Goal: Contribute content

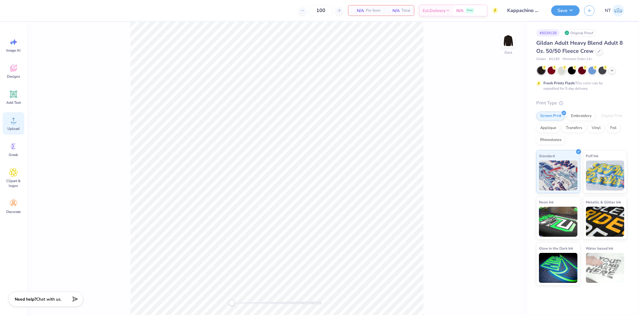
click at [10, 122] on icon at bounding box center [13, 120] width 9 height 9
click at [502, 143] on input "4.85" at bounding box center [505, 140] width 22 height 8
type input "3.5"
click at [501, 162] on input "13.71" at bounding box center [505, 162] width 22 height 8
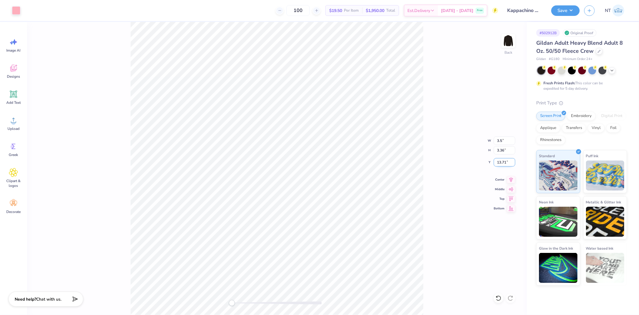
click at [501, 162] on input "13.71" at bounding box center [505, 162] width 22 height 8
type input "3"
type input "3.50"
type input "2.42"
click at [511, 43] on img at bounding box center [508, 41] width 24 height 24
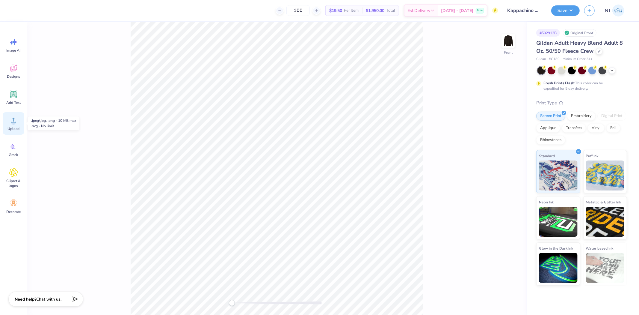
click at [12, 120] on icon at bounding box center [13, 120] width 9 height 9
click at [498, 162] on input "4.25" at bounding box center [505, 162] width 22 height 8
type input "3"
click at [35, 9] on div at bounding box center [38, 10] width 8 height 8
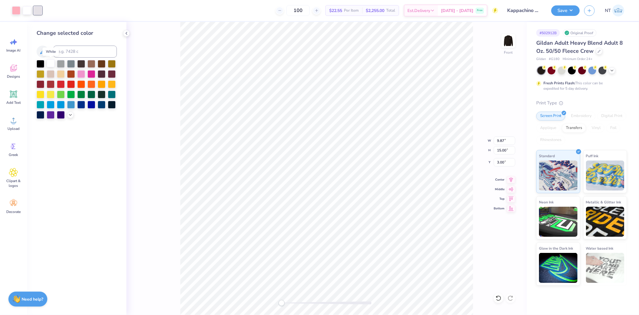
click at [50, 65] on div at bounding box center [51, 63] width 8 height 8
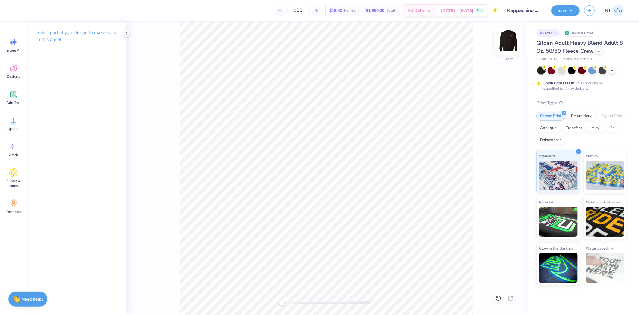
click at [508, 49] on div at bounding box center [509, 41] width 28 height 28
click at [16, 13] on div at bounding box center [16, 10] width 8 height 8
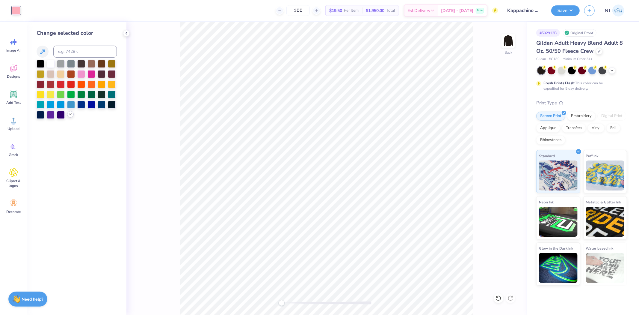
click at [71, 113] on icon at bounding box center [70, 114] width 5 height 5
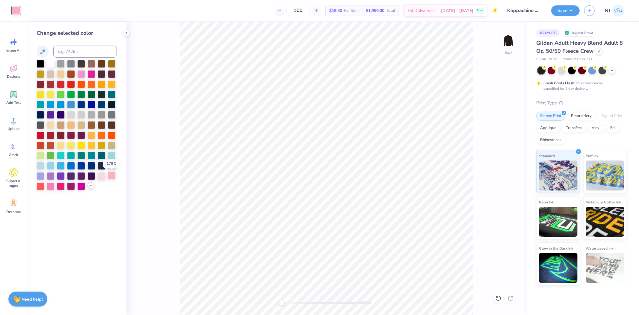
click at [111, 176] on div at bounding box center [112, 175] width 8 height 8
click at [514, 41] on img at bounding box center [508, 41] width 24 height 24
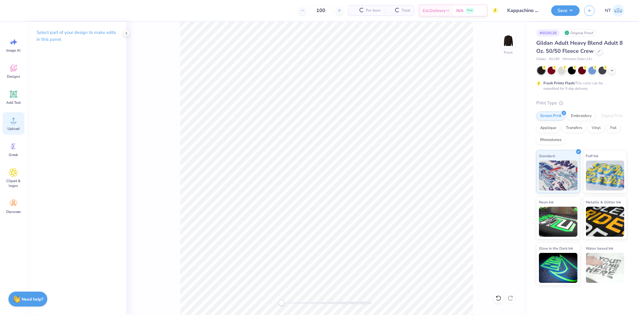
click at [13, 126] on span "Upload" at bounding box center [13, 128] width 12 height 5
click at [560, 11] on button "Save" at bounding box center [565, 9] width 28 height 10
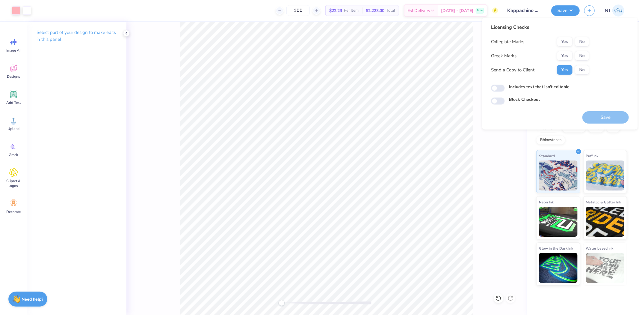
drag, startPoint x: 565, startPoint y: 50, endPoint x: 573, endPoint y: 47, distance: 8.2
click at [565, 51] on div "Yes No" at bounding box center [573, 56] width 32 height 10
click at [579, 43] on button "No" at bounding box center [582, 42] width 14 height 10
click at [571, 56] on button "Yes" at bounding box center [565, 56] width 16 height 10
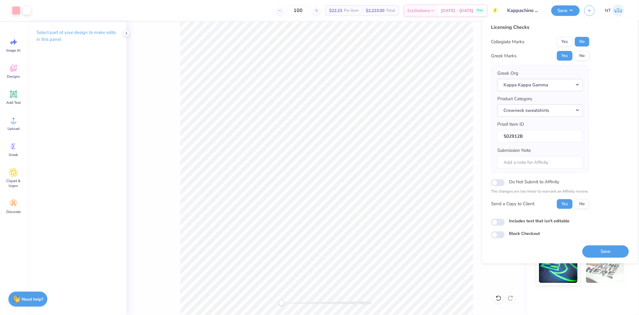
click at [551, 221] on label "Includes text that isn't editable" at bounding box center [539, 220] width 61 height 6
click at [505, 221] on input "Includes text that isn't editable" at bounding box center [498, 221] width 14 height 7
checkbox input "true"
click at [615, 253] on button "Save" at bounding box center [605, 251] width 46 height 12
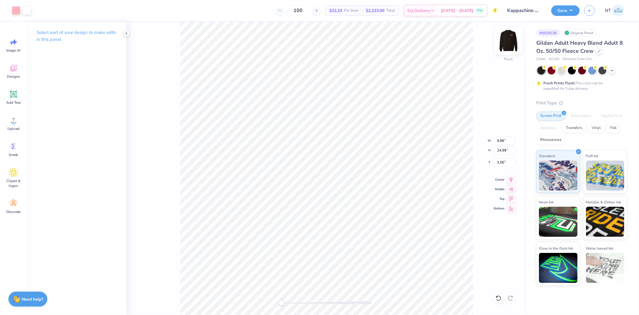
click at [515, 47] on img at bounding box center [508, 41] width 24 height 24
type input "9.83"
type input "14.95"
type input "0.69"
click at [496, 42] on div "Back" at bounding box center [326, 168] width 400 height 293
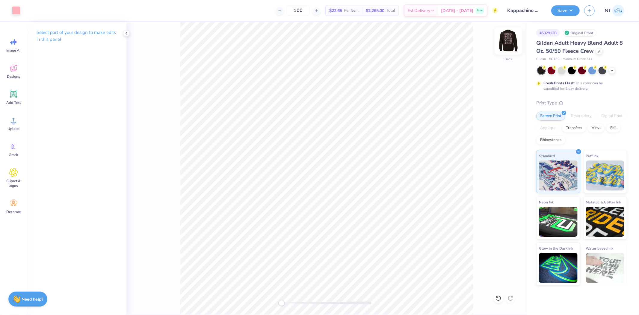
click at [505, 38] on img at bounding box center [508, 41] width 24 height 24
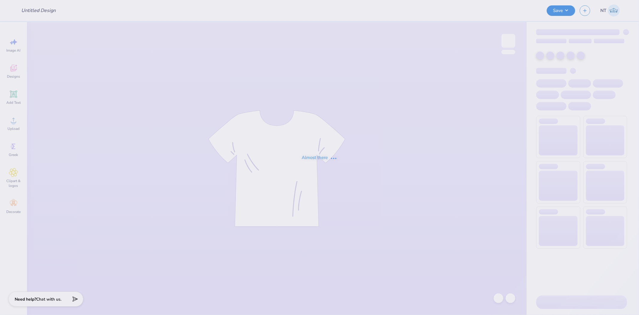
type input "Kappachino Merch"
